Goal: Navigation & Orientation: Find specific page/section

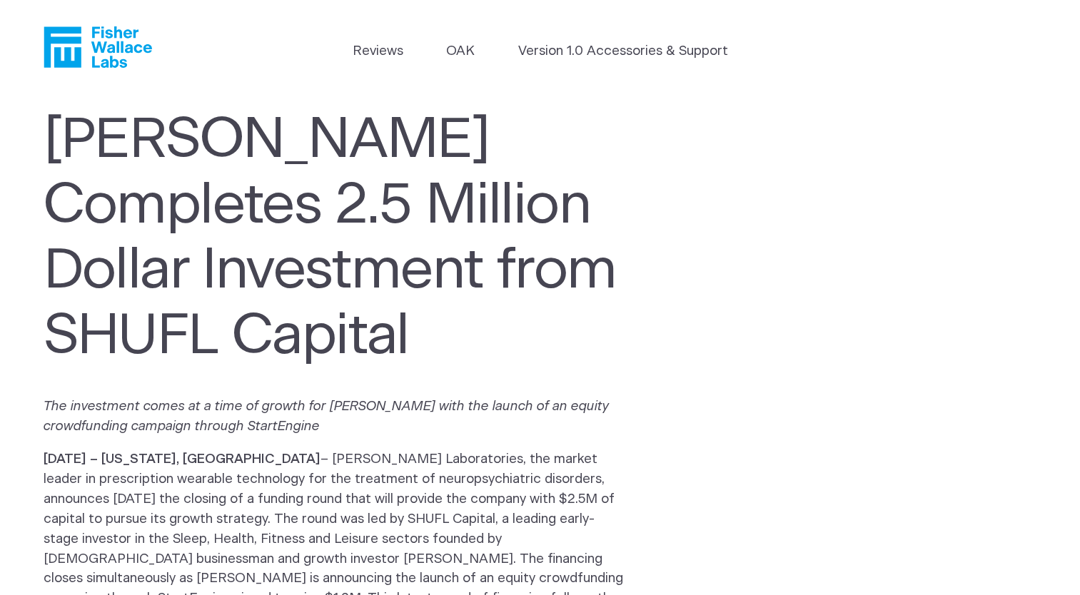
click at [103, 45] on icon "Fisher Wallace" at bounding box center [98, 46] width 109 height 41
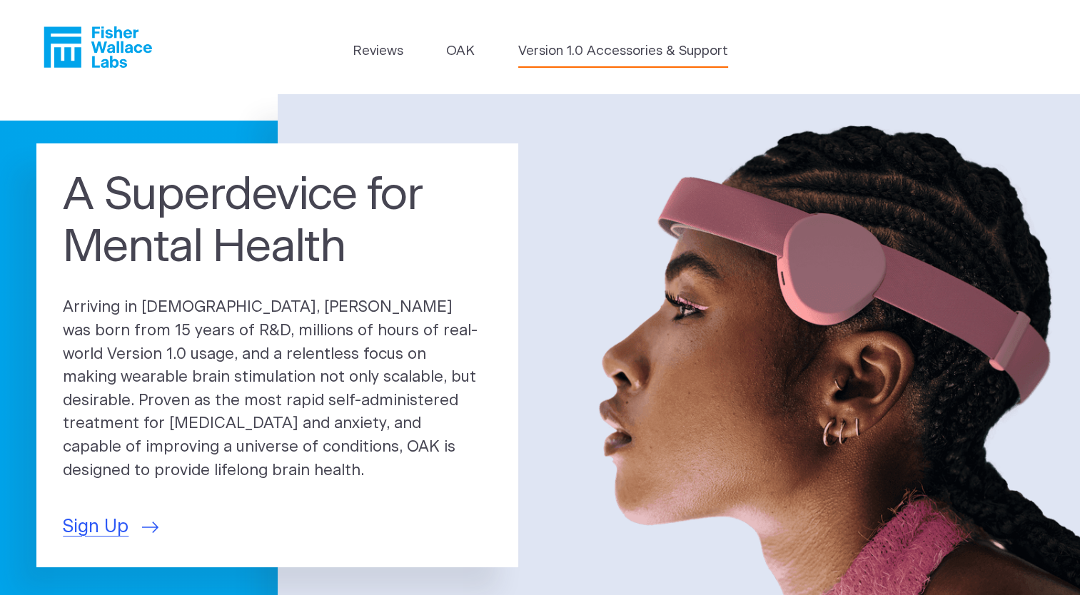
click at [607, 55] on link "Version 1.0 Accessories & Support" at bounding box center [623, 51] width 210 height 20
